Goal: Transaction & Acquisition: Purchase product/service

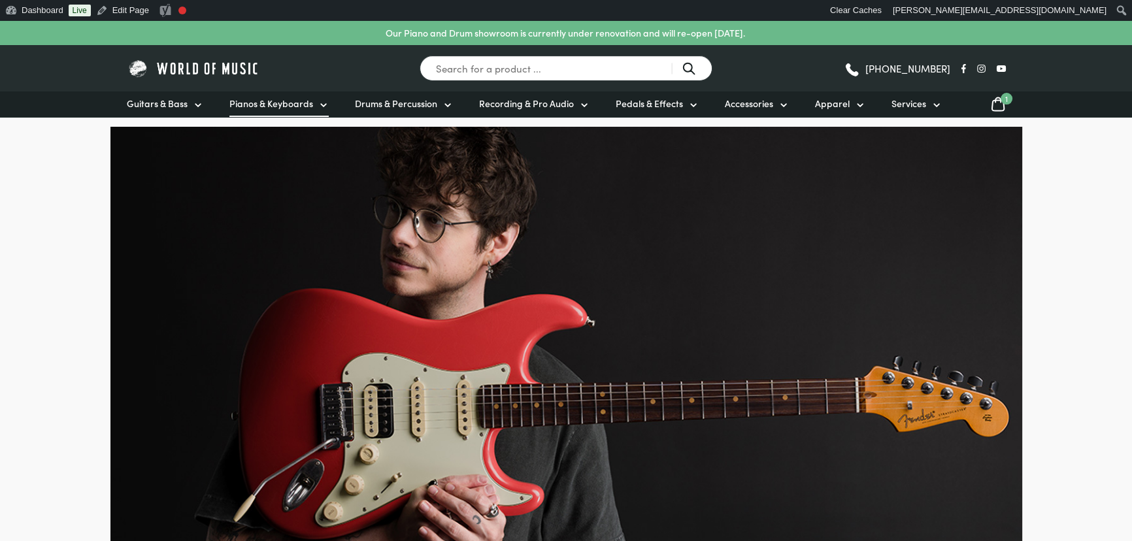
click at [315, 101] on link "Pianos & Keyboards" at bounding box center [278, 104] width 99 height 25
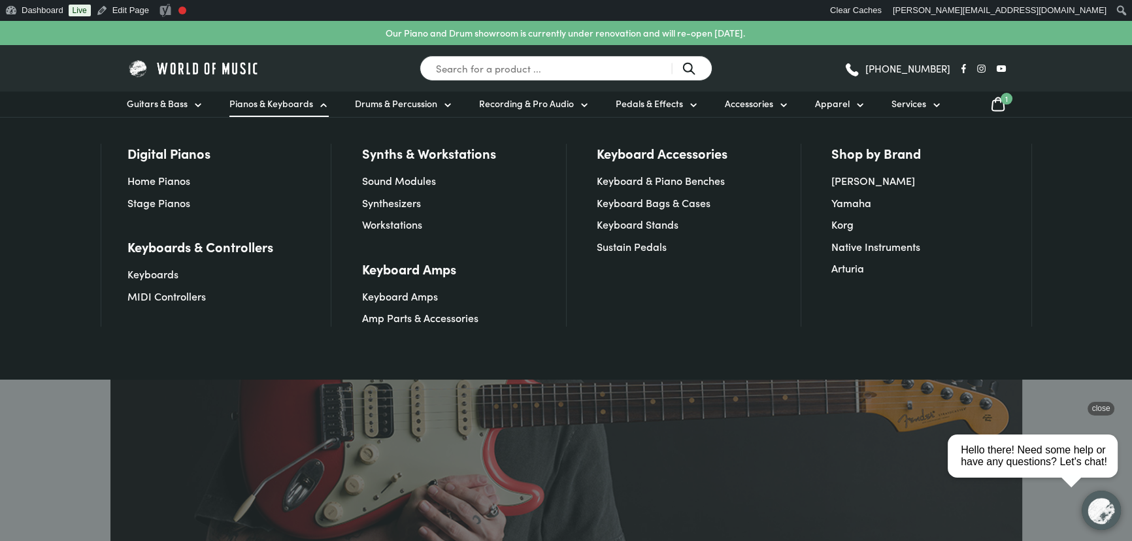
drag, startPoint x: 2042, startPoint y: 813, endPoint x: 1099, endPoint y: 414, distance: 1023.6
click at [1099, 414] on div "close" at bounding box center [1101, 409] width 27 height 14
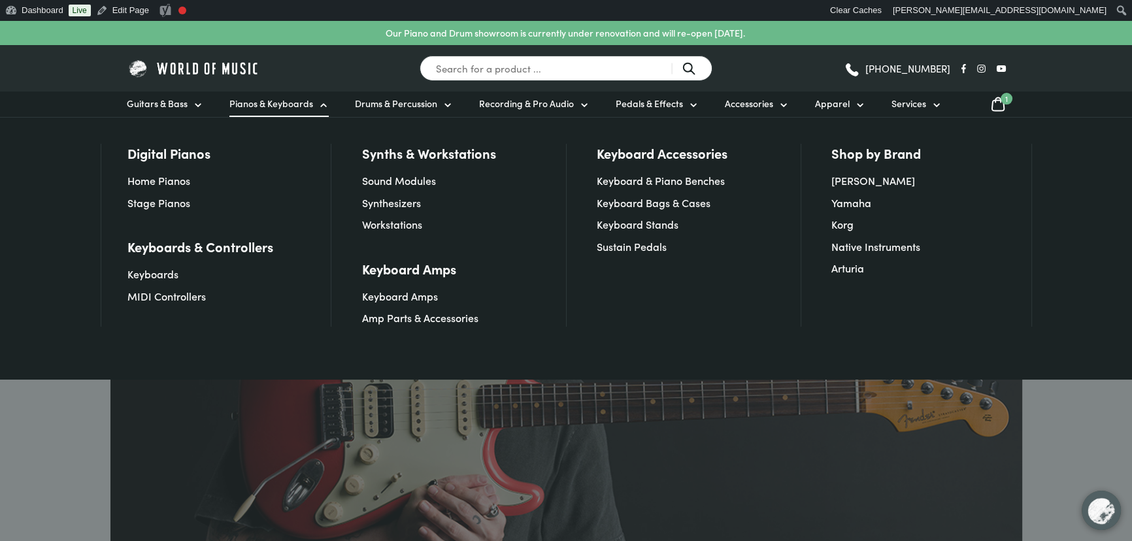
click at [1105, 409] on div at bounding box center [566, 270] width 1132 height 541
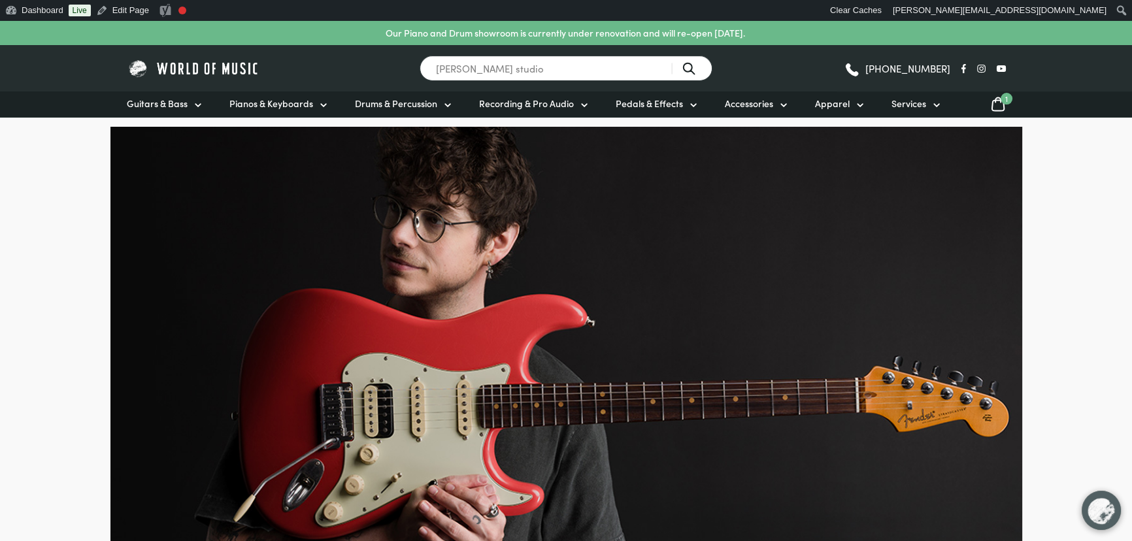
type input "les paul studio"
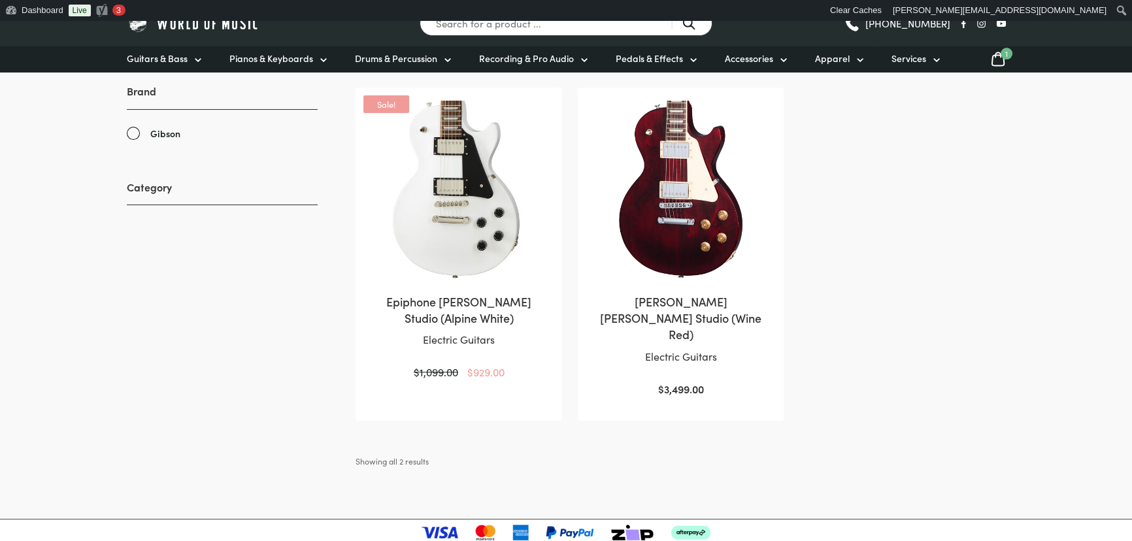
scroll to position [297, 0]
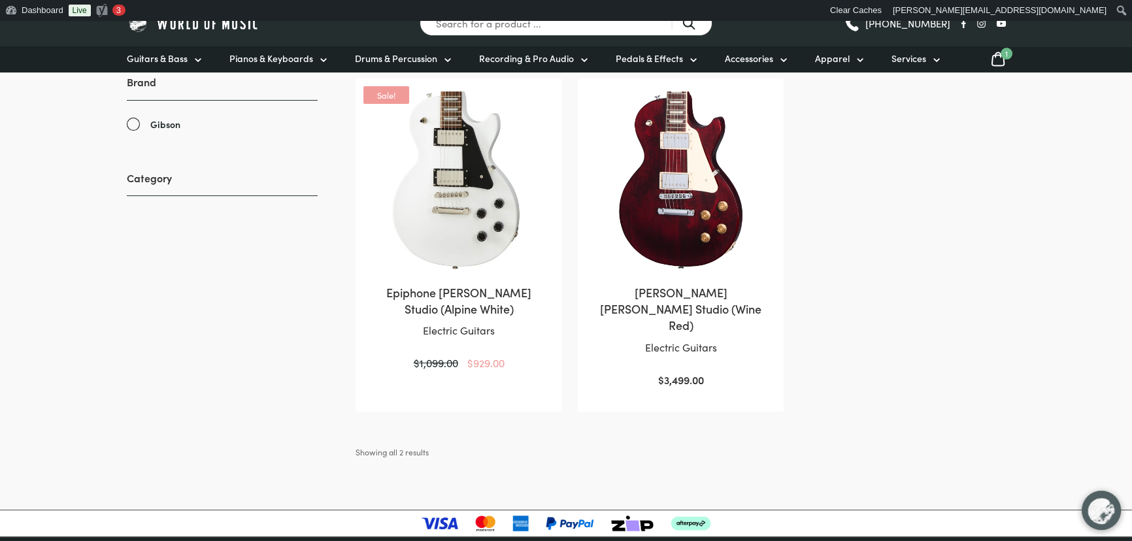
click at [511, 231] on img at bounding box center [459, 182] width 180 height 180
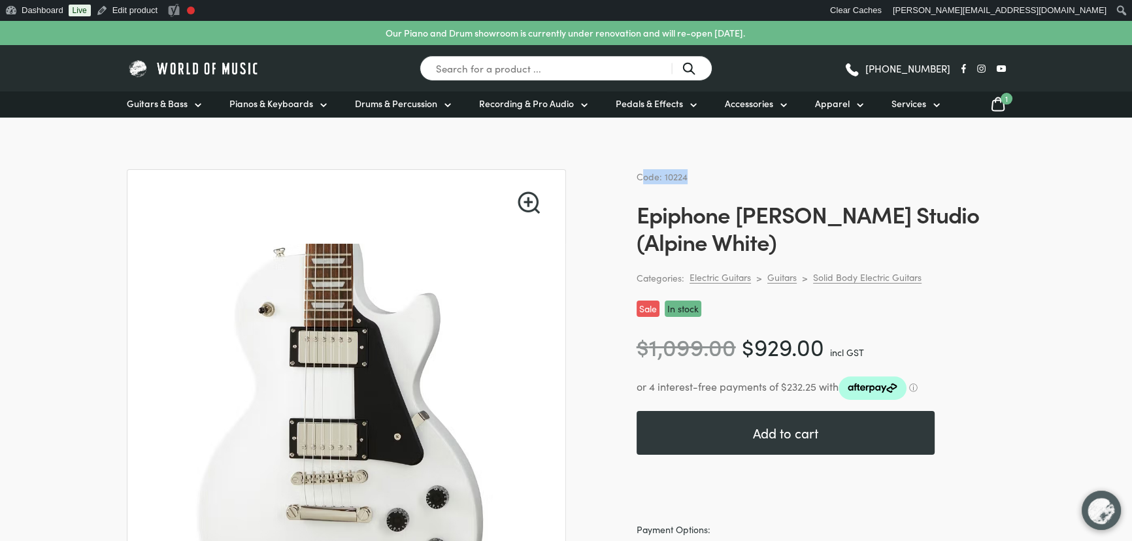
drag, startPoint x: 692, startPoint y: 174, endPoint x: 642, endPoint y: 175, distance: 49.7
click at [642, 175] on div "Code: 10224" at bounding box center [821, 176] width 369 height 15
click at [641, 175] on span "Code: 10224" at bounding box center [662, 176] width 51 height 13
drag, startPoint x: 635, startPoint y: 177, endPoint x: 686, endPoint y: 177, distance: 51.0
click at [686, 177] on div "Code: 10224" at bounding box center [821, 176] width 369 height 15
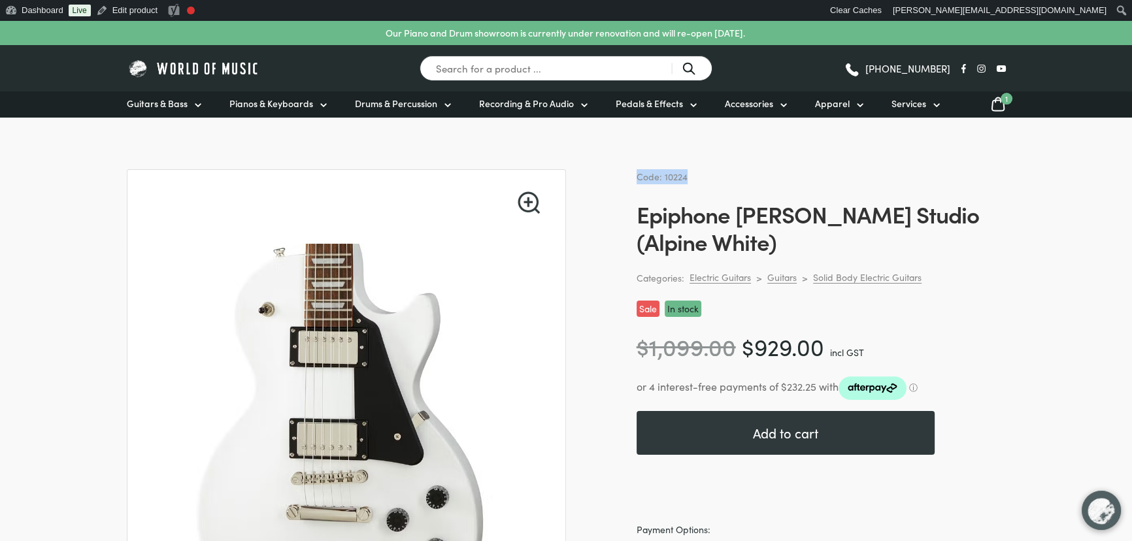
click at [686, 177] on div "Code: 10224" at bounding box center [821, 176] width 369 height 15
drag, startPoint x: 694, startPoint y: 177, endPoint x: 646, endPoint y: 179, distance: 48.4
click at [646, 179] on div "Code: 10224" at bounding box center [821, 176] width 369 height 15
click at [646, 179] on span "Code: 10224" at bounding box center [662, 176] width 51 height 13
drag, startPoint x: 635, startPoint y: 175, endPoint x: 700, endPoint y: 174, distance: 64.7
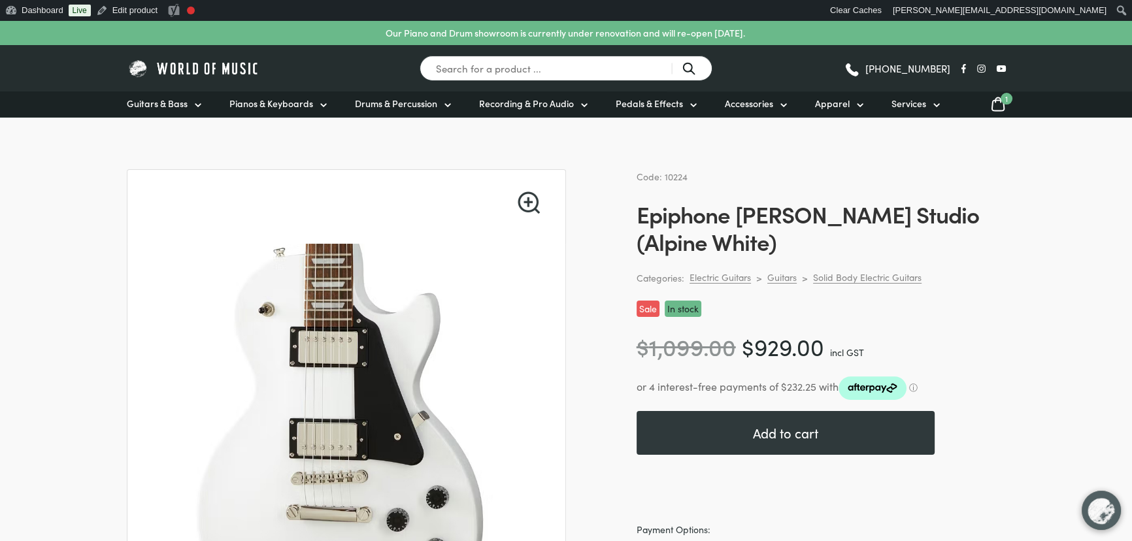
click at [700, 174] on div "Code: 10224" at bounding box center [821, 176] width 369 height 15
drag, startPoint x: 688, startPoint y: 174, endPoint x: 640, endPoint y: 177, distance: 48.4
click at [640, 177] on div "Code: 10224" at bounding box center [821, 176] width 369 height 15
click at [640, 176] on span "Code: 10224" at bounding box center [662, 176] width 51 height 13
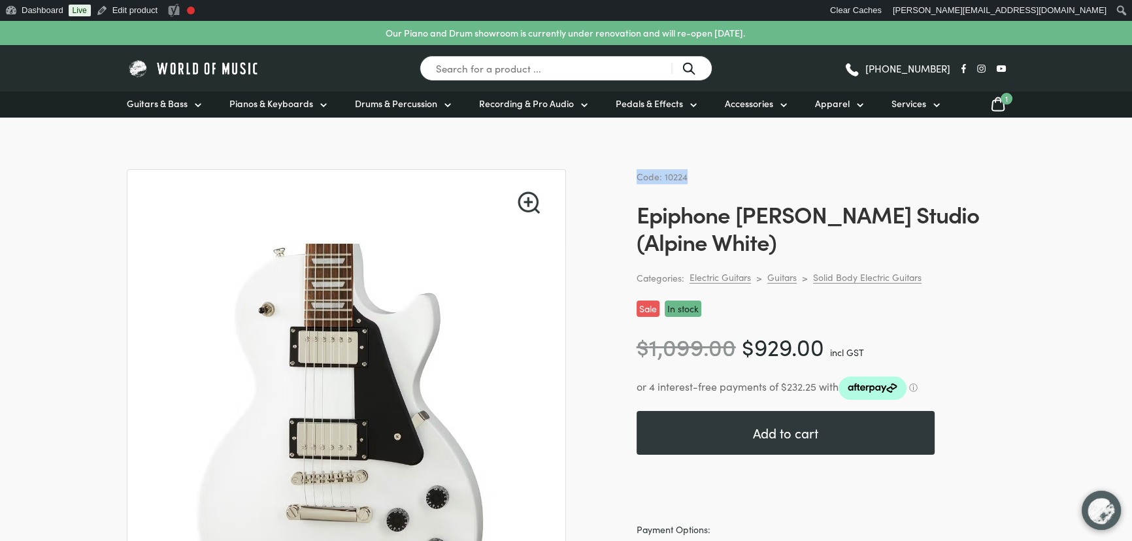
drag, startPoint x: 637, startPoint y: 176, endPoint x: 690, endPoint y: 175, distance: 52.3
click at [690, 175] on div "Code: 10224" at bounding box center [821, 176] width 369 height 15
drag, startPoint x: 680, startPoint y: 174, endPoint x: 640, endPoint y: 173, distance: 39.9
click at [640, 173] on div "Code: 10224" at bounding box center [821, 176] width 369 height 15
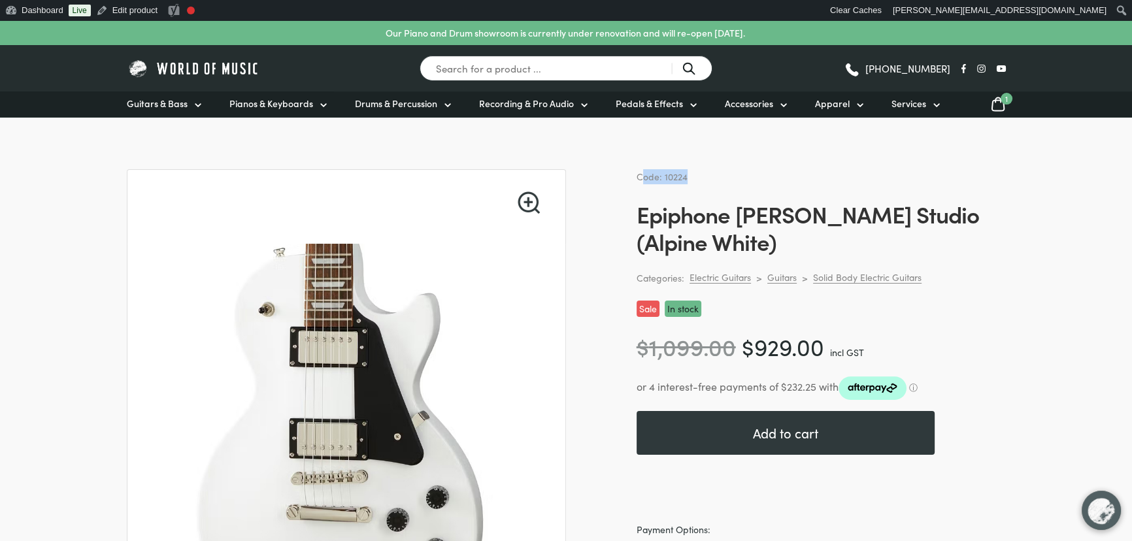
click at [640, 173] on span "Code: 10224" at bounding box center [662, 176] width 51 height 13
drag, startPoint x: 637, startPoint y: 174, endPoint x: 683, endPoint y: 174, distance: 45.8
click at [683, 174] on span "Code: 10224" at bounding box center [662, 176] width 51 height 13
drag, startPoint x: 690, startPoint y: 176, endPoint x: 641, endPoint y: 176, distance: 49.0
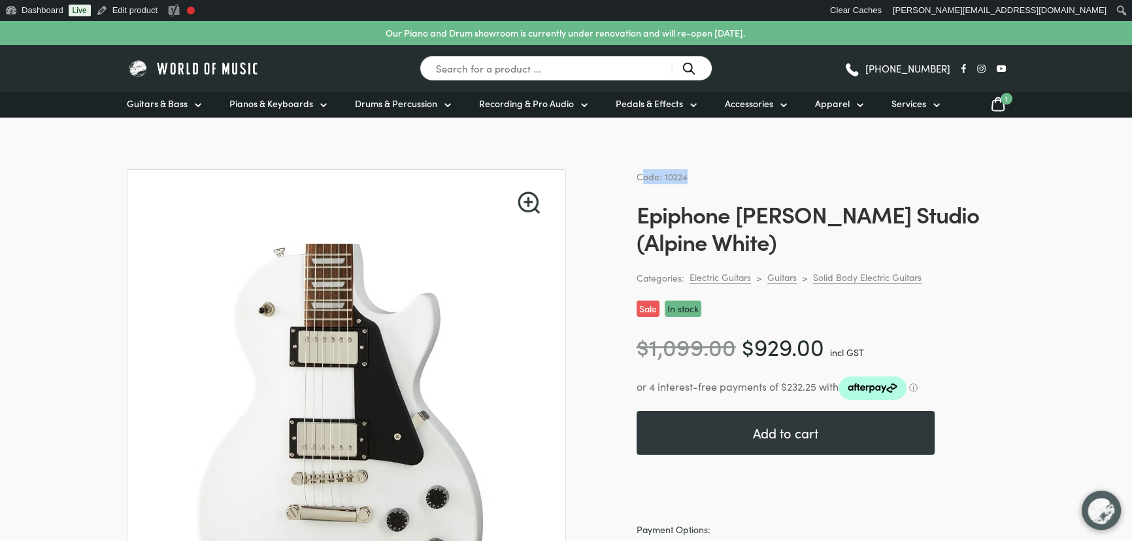
click at [641, 176] on div "Code: 10224" at bounding box center [821, 176] width 369 height 15
click at [641, 176] on span "Code: 10224" at bounding box center [662, 176] width 51 height 13
drag, startPoint x: 638, startPoint y: 175, endPoint x: 687, endPoint y: 175, distance: 49.0
click at [687, 175] on div "Code: 10224" at bounding box center [821, 176] width 369 height 15
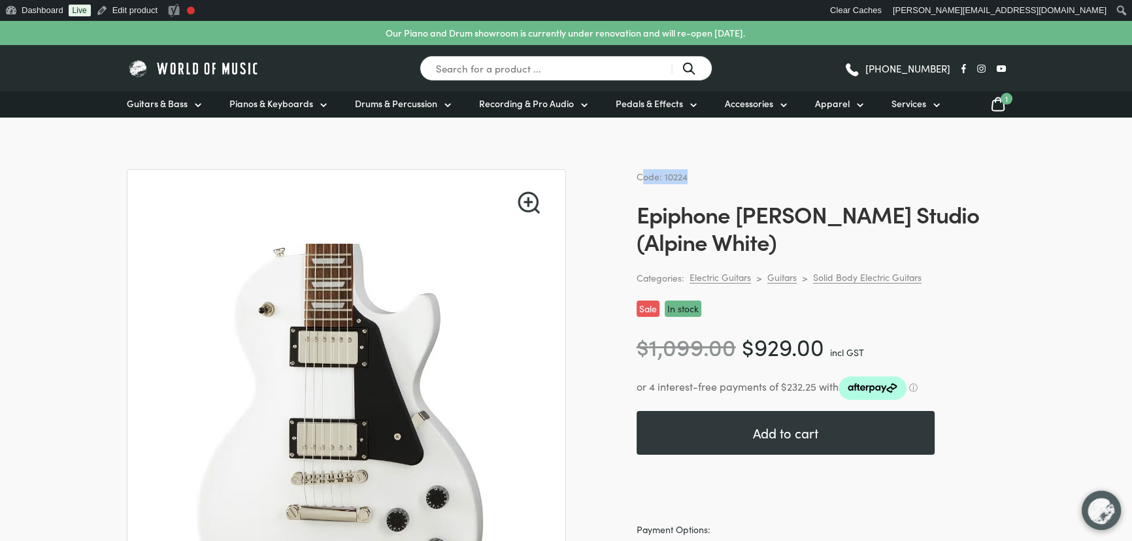
drag, startPoint x: 694, startPoint y: 175, endPoint x: 641, endPoint y: 175, distance: 53.6
click at [641, 175] on div "Code: 10224" at bounding box center [821, 176] width 369 height 15
click at [641, 175] on span "Code: 10224" at bounding box center [662, 176] width 51 height 13
drag, startPoint x: 638, startPoint y: 175, endPoint x: 686, endPoint y: 175, distance: 48.4
click at [686, 175] on div "Code: 10224" at bounding box center [821, 176] width 369 height 15
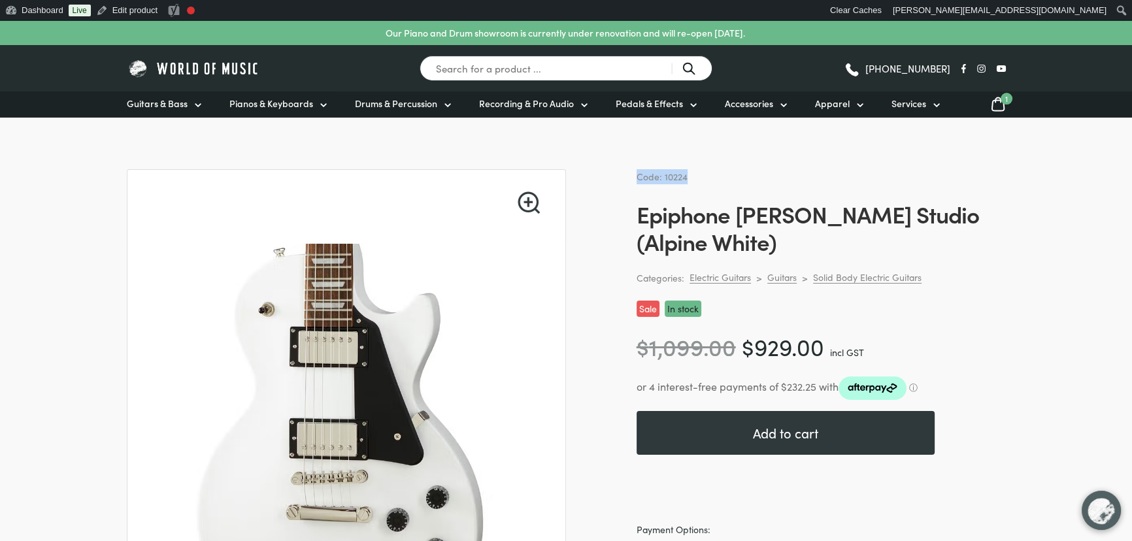
click at [686, 175] on div "Code: 10224" at bounding box center [821, 176] width 369 height 15
drag, startPoint x: 694, startPoint y: 176, endPoint x: 637, endPoint y: 177, distance: 56.2
click at [637, 177] on div "Code: 10224" at bounding box center [821, 176] width 369 height 15
click at [637, 177] on span "Code: 10224" at bounding box center [662, 176] width 51 height 13
